Goal: Task Accomplishment & Management: Use online tool/utility

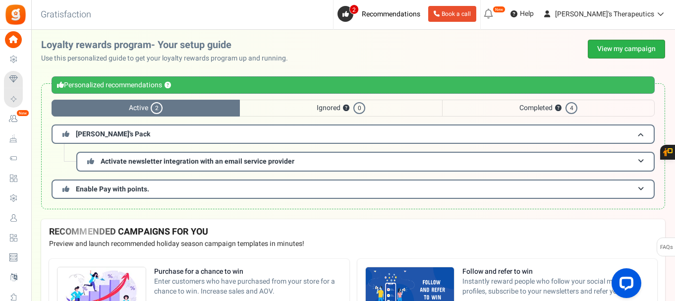
click at [631, 49] on link "View my campaign" at bounding box center [626, 49] width 77 height 19
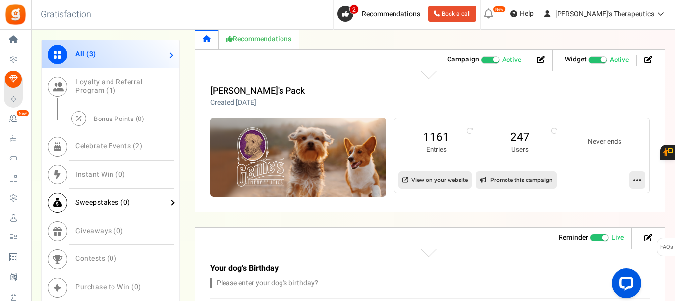
scroll to position [489, 0]
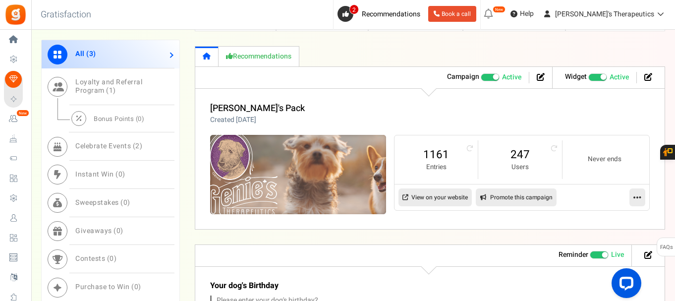
click at [310, 154] on img at bounding box center [298, 174] width 264 height 118
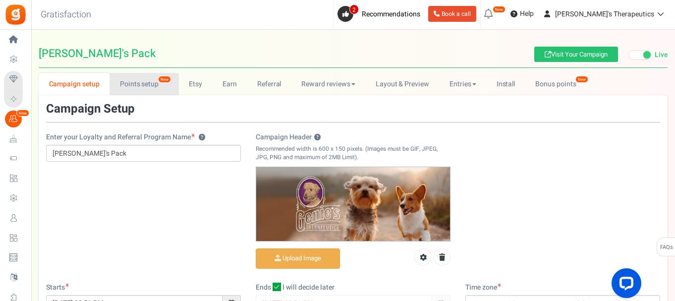
click at [144, 85] on link "Points setup New" at bounding box center [143, 84] width 69 height 22
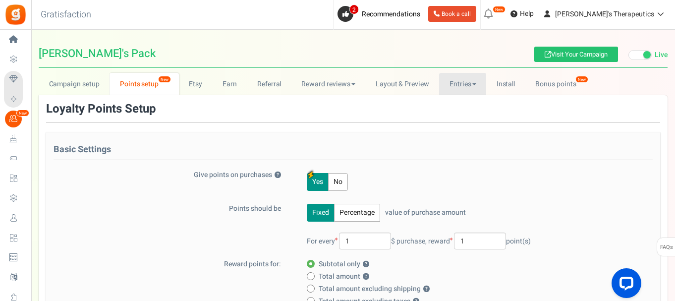
click at [463, 86] on link "Entries" at bounding box center [462, 84] width 47 height 22
click at [460, 107] on link "Entries" at bounding box center [478, 106] width 79 height 14
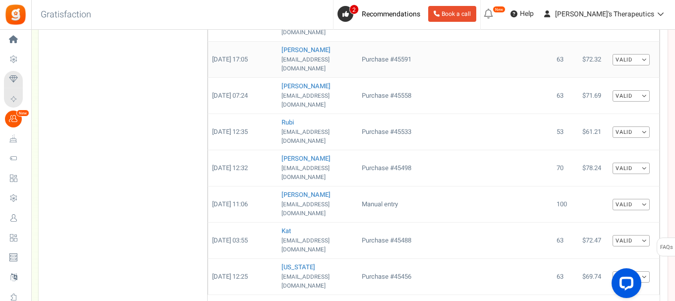
scroll to position [595, 0]
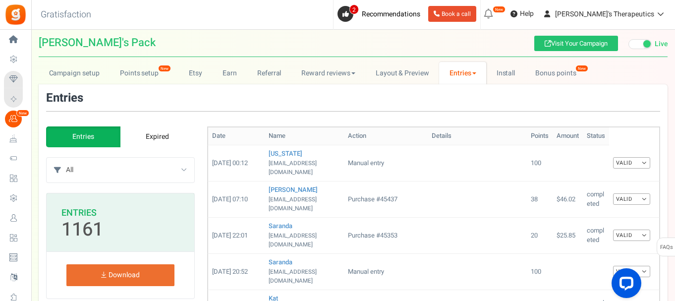
scroll to position [0, 0]
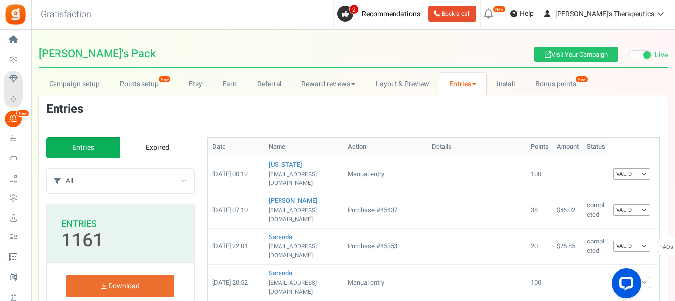
click at [119, 177] on select "All Manual entry Help us grow by filling out our Genie's Product Review Offer Y…" at bounding box center [130, 180] width 128 height 25
select select "264019"
click at [66, 168] on select "All Manual entry Help us grow by filling out our Genie's Product Review Offer Y…" at bounding box center [130, 180] width 128 height 25
